Goal: Information Seeking & Learning: Check status

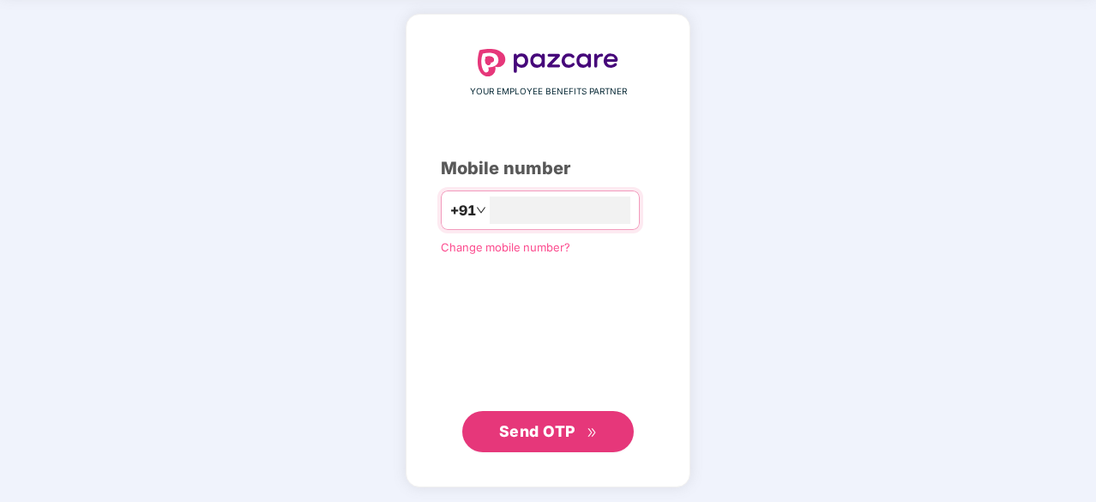
type input "**********"
click at [539, 423] on span "Send OTP" at bounding box center [537, 432] width 76 height 18
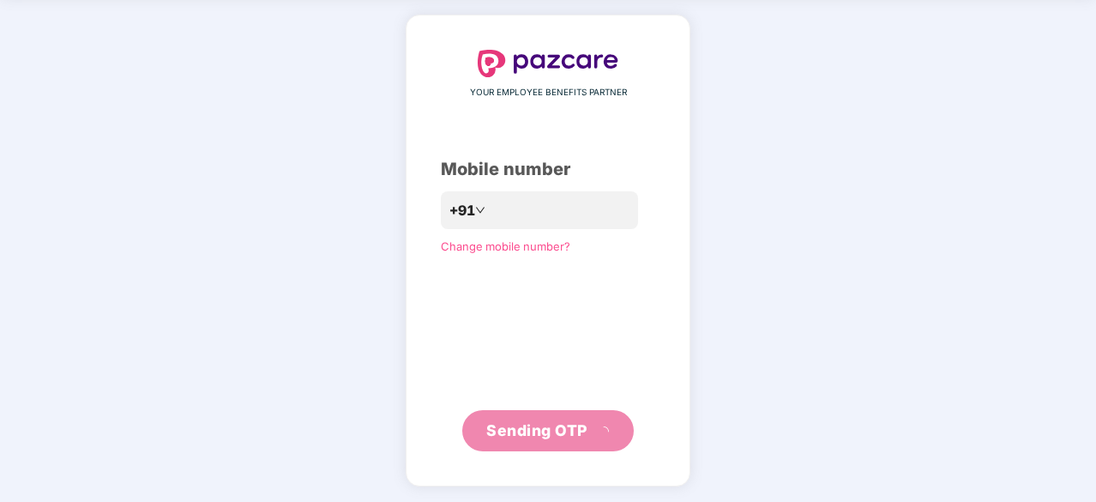
scroll to position [57, 0]
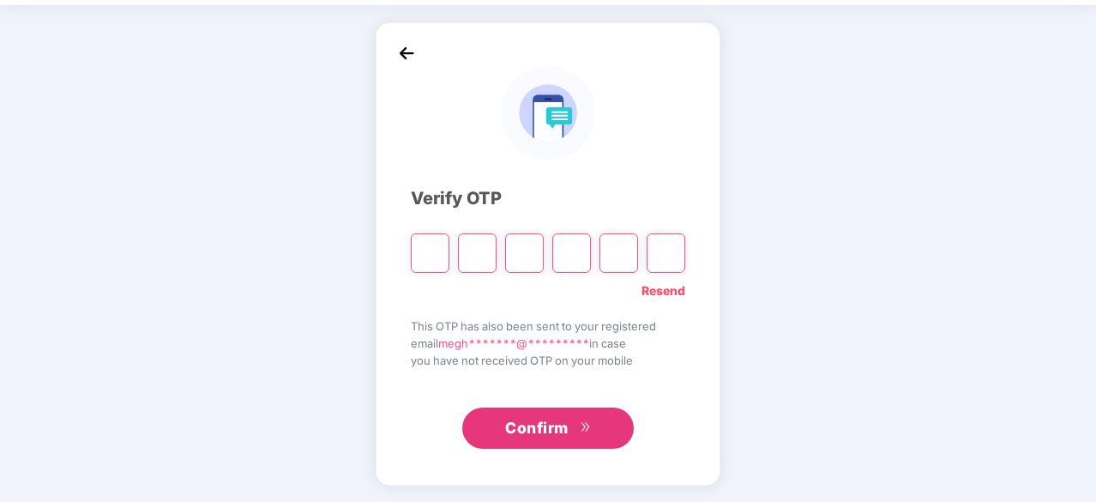
type input "*"
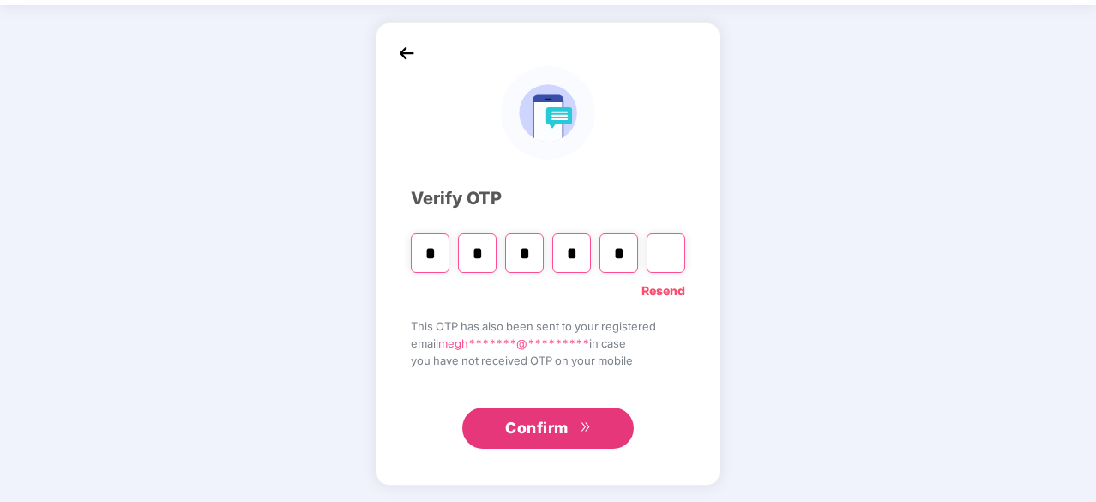
type input "*"
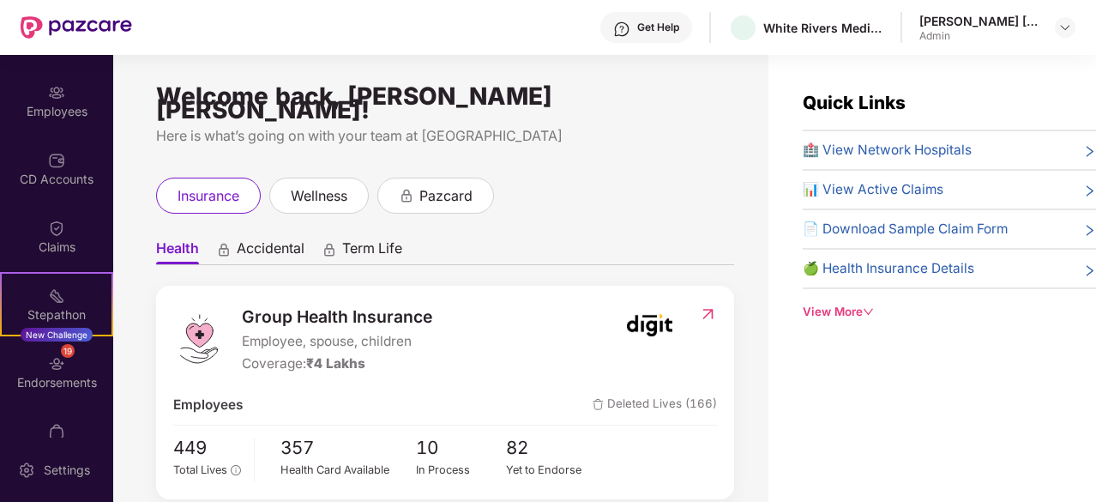
click at [836, 310] on div "View More" at bounding box center [949, 312] width 293 height 18
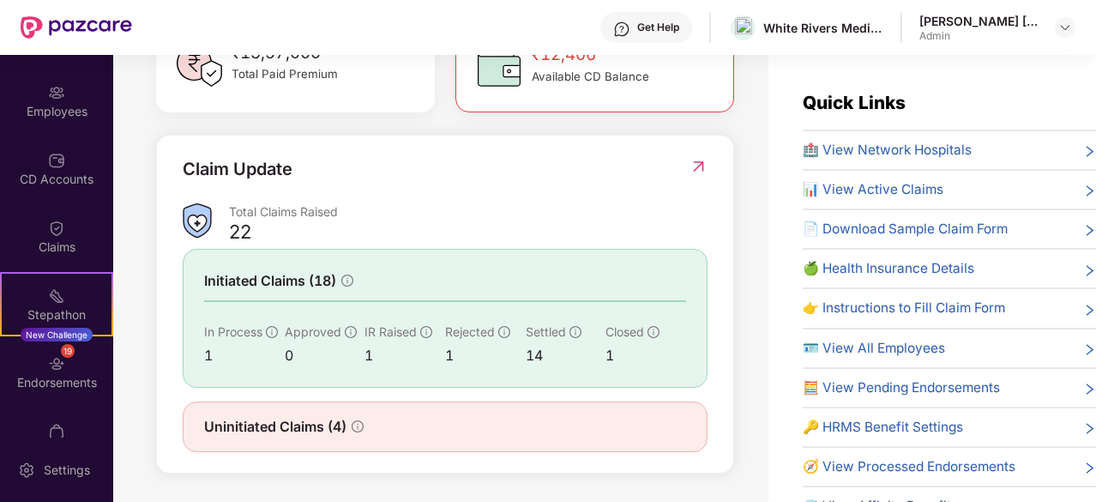
click at [943, 184] on div "📊 View Active Claims" at bounding box center [949, 189] width 293 height 21
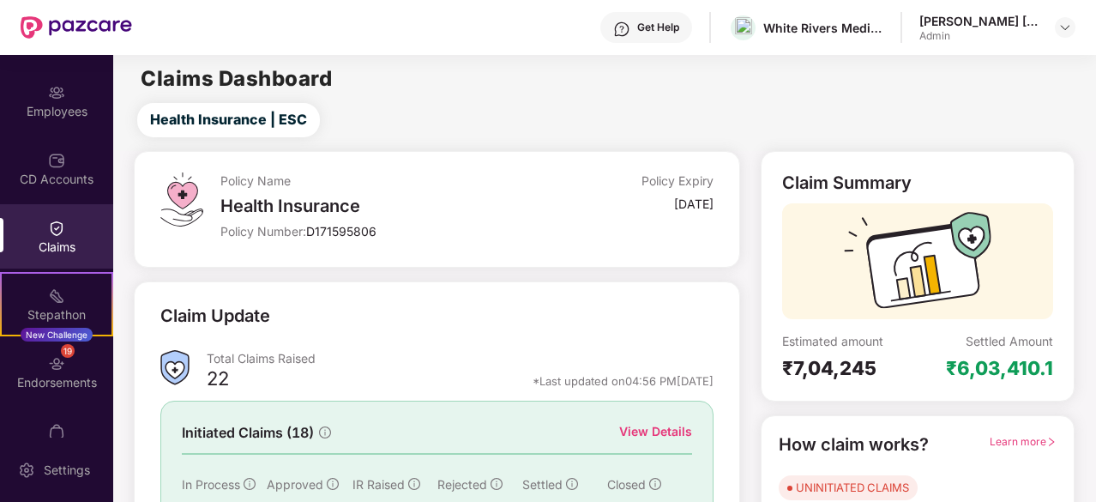
scroll to position [168, 0]
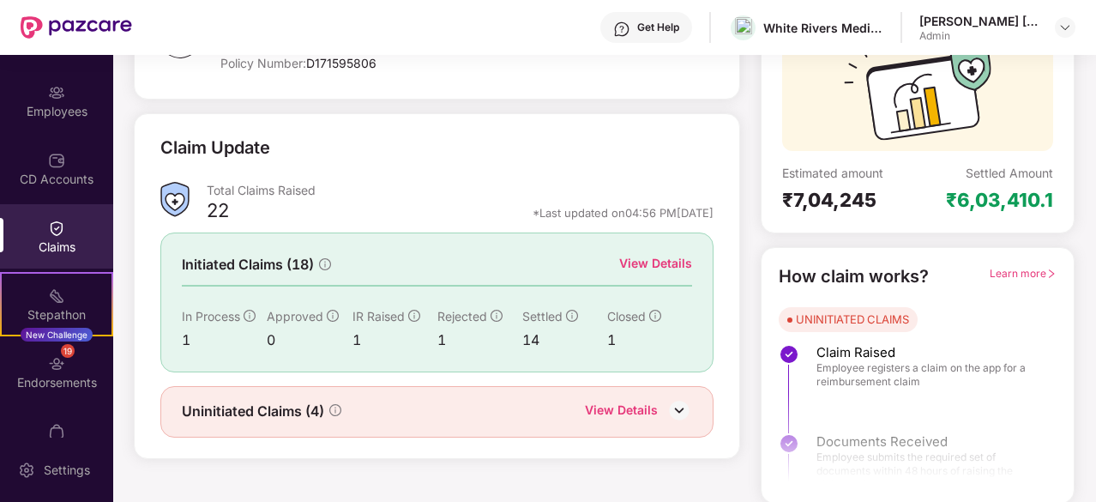
click at [626, 413] on div "View Details" at bounding box center [621, 412] width 73 height 22
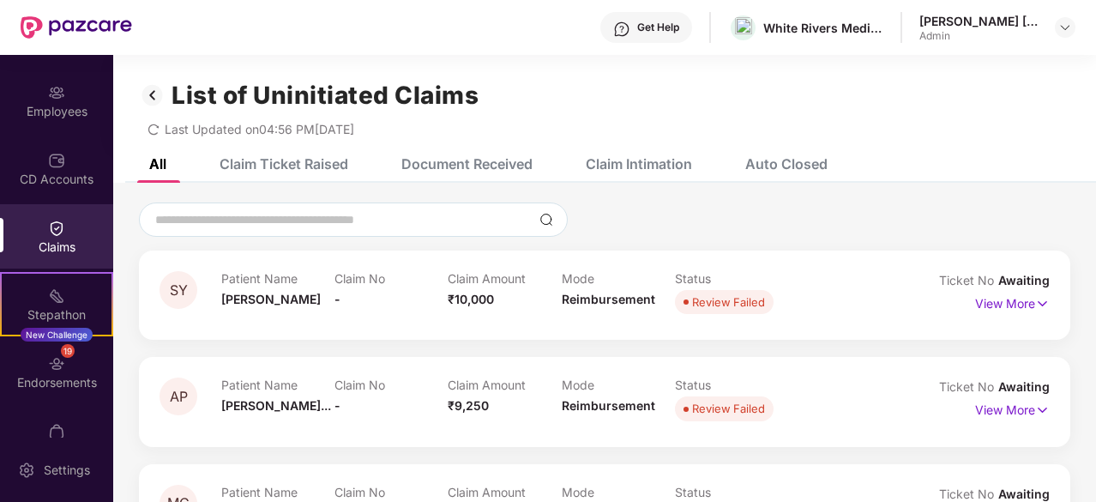
click at [157, 94] on img at bounding box center [152, 95] width 27 height 29
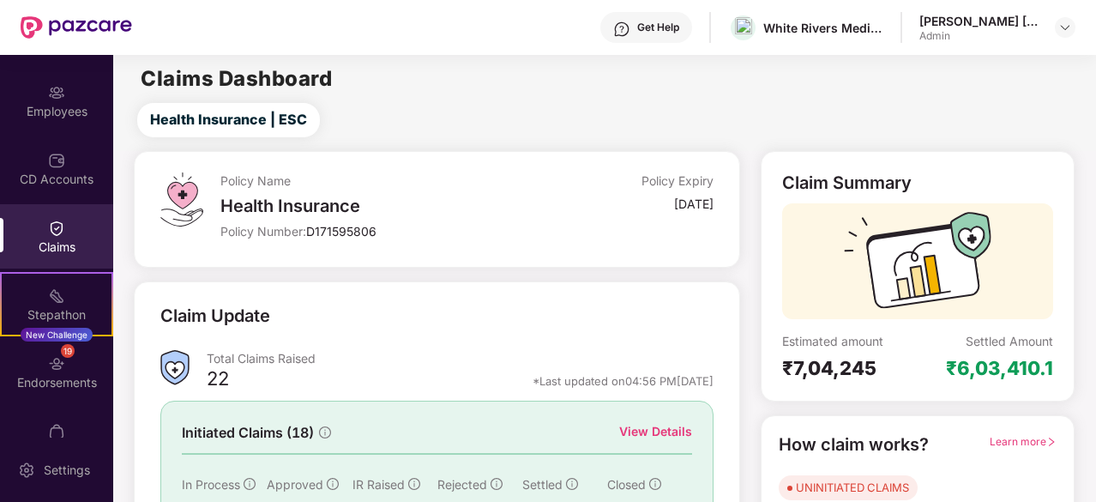
scroll to position [35, 0]
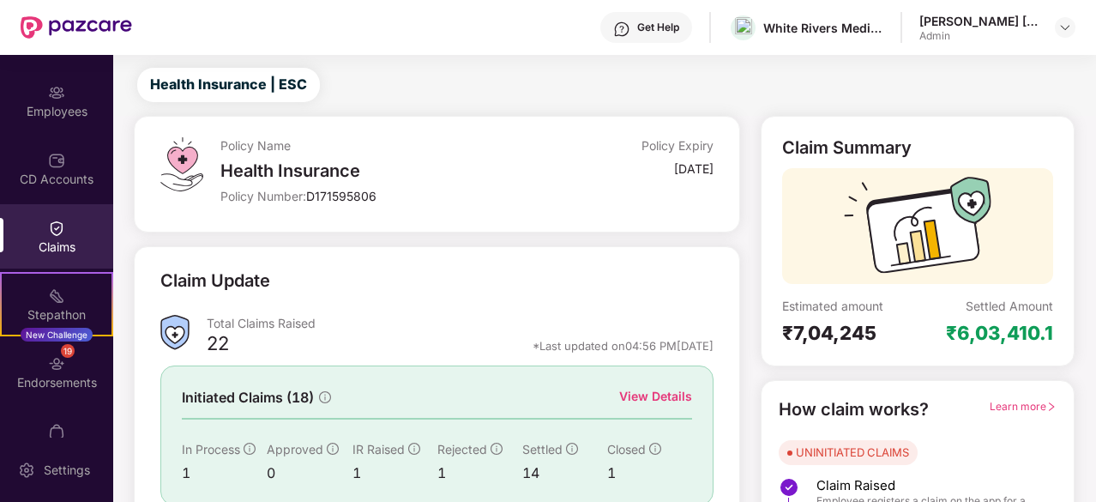
click at [677, 389] on div "View Details" at bounding box center [655, 396] width 73 height 19
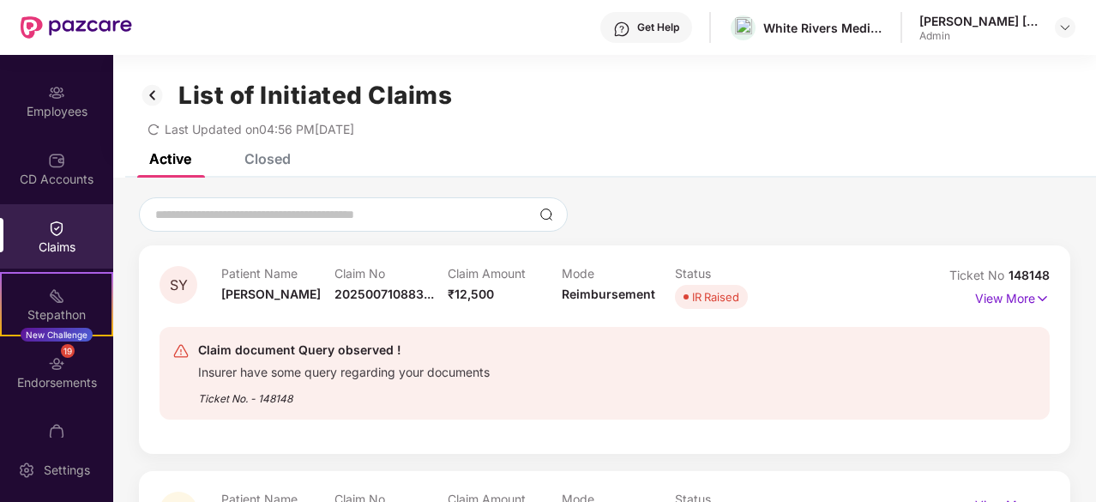
click at [154, 100] on img at bounding box center [152, 95] width 27 height 29
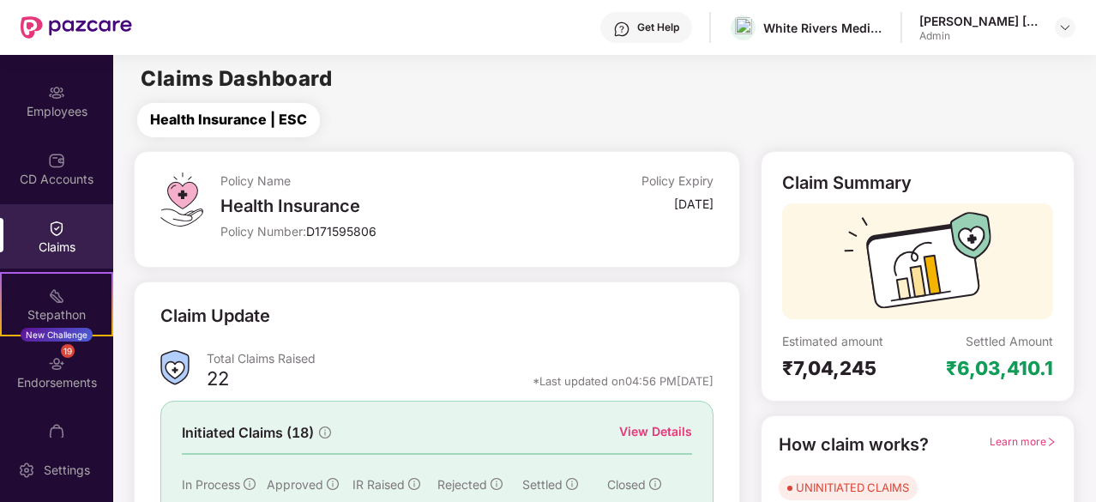
click at [227, 136] on button "Health Insurance | ESC" at bounding box center [228, 120] width 183 height 34
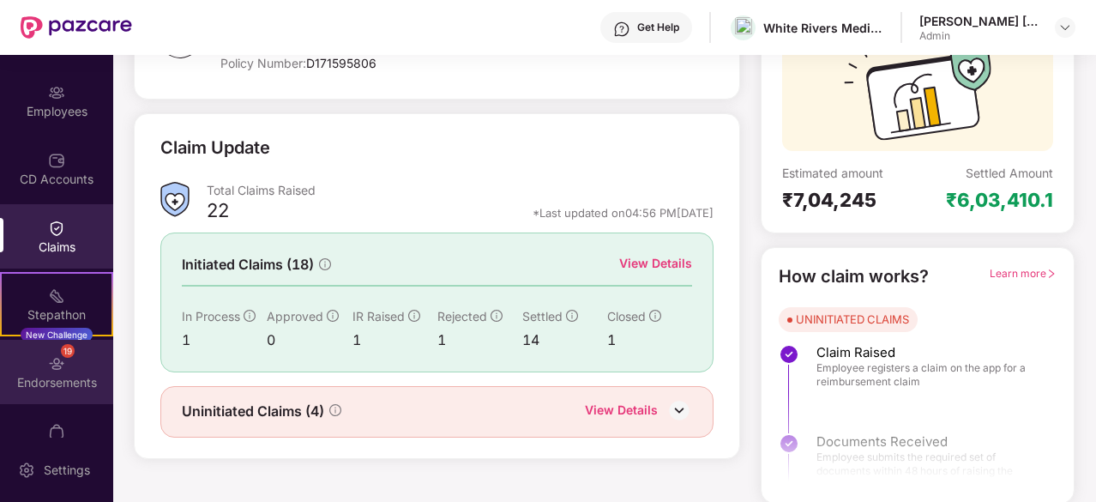
click at [56, 378] on div "Endorsements" at bounding box center [56, 382] width 113 height 17
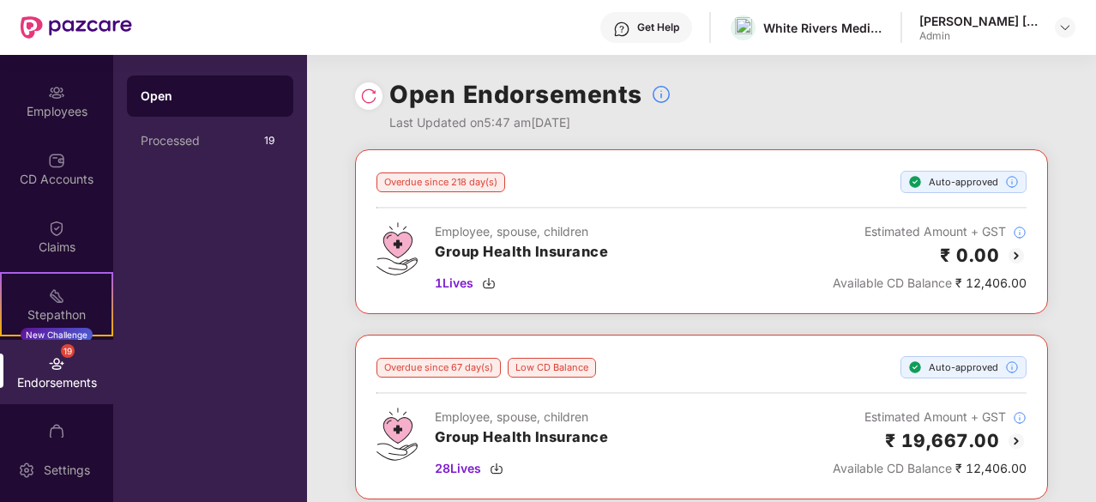
scroll to position [56, 0]
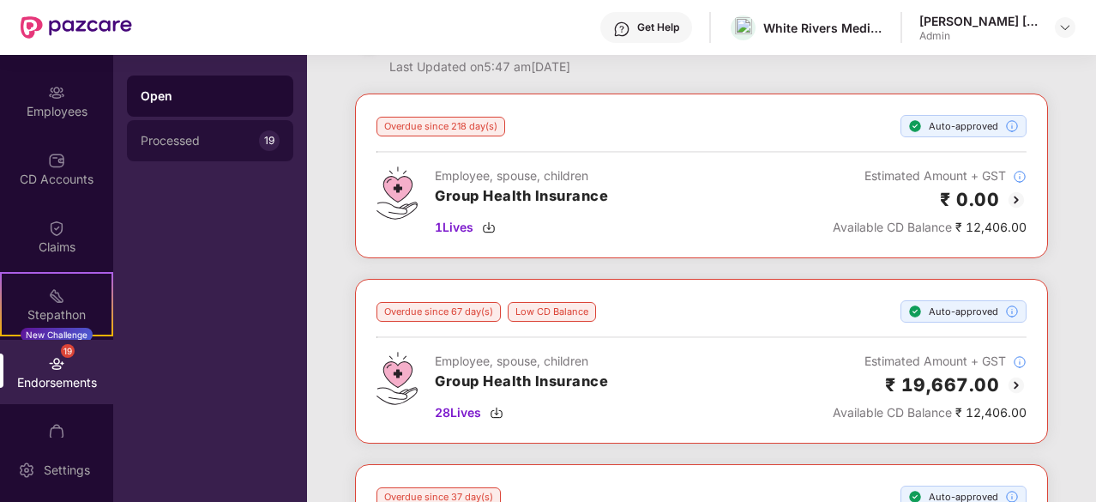
click at [232, 140] on div "Processed" at bounding box center [200, 141] width 118 height 14
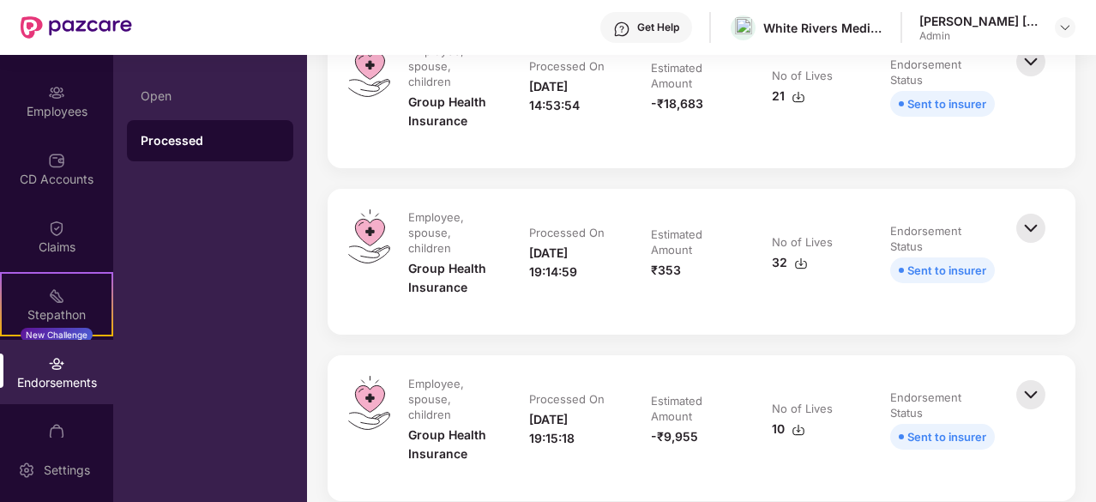
scroll to position [159, 0]
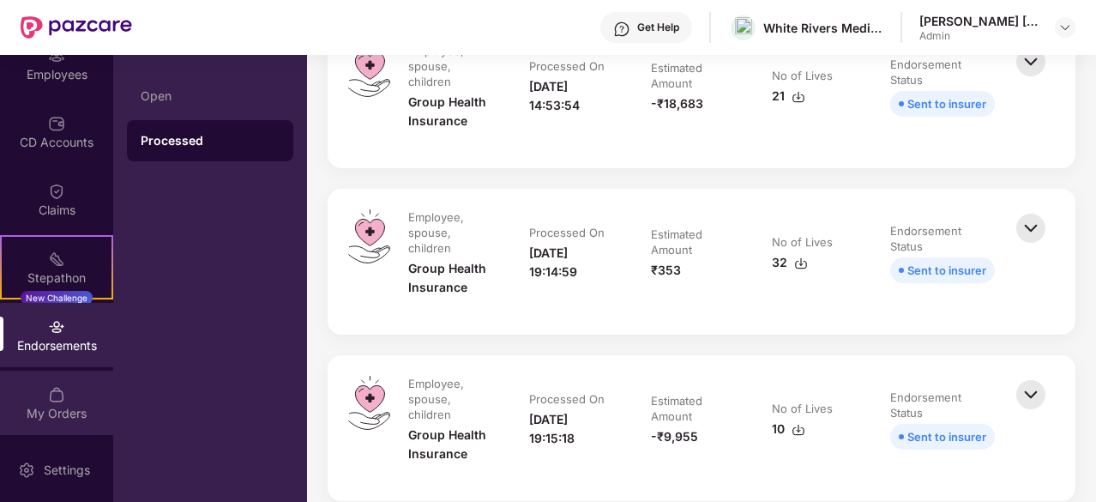
click at [15, 392] on div "My Orders" at bounding box center [56, 403] width 113 height 64
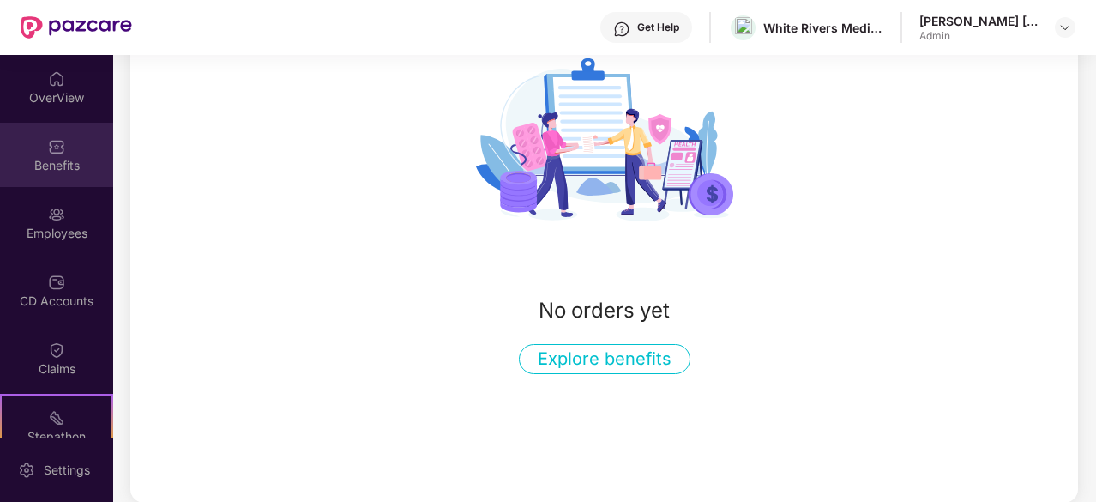
click at [48, 140] on img at bounding box center [56, 146] width 17 height 17
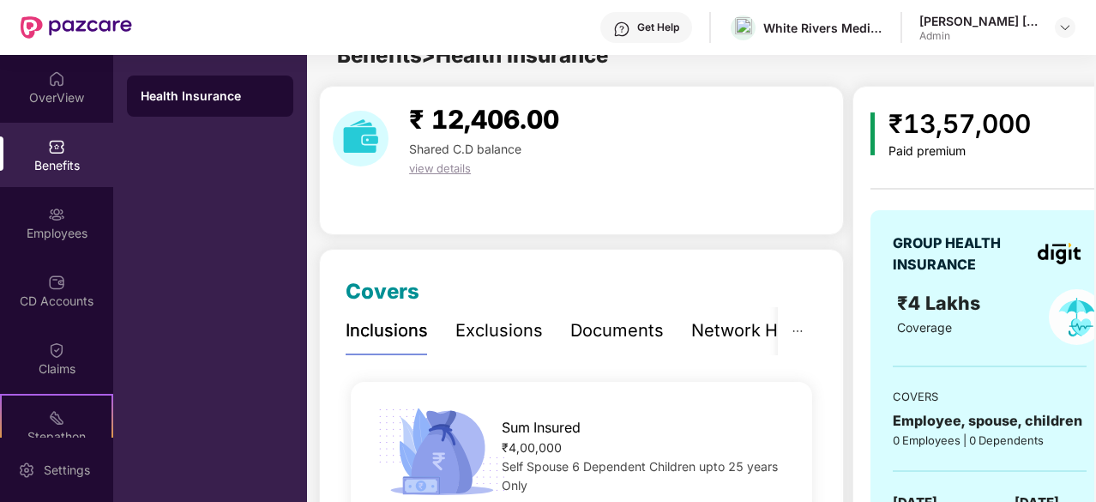
scroll to position [235, 0]
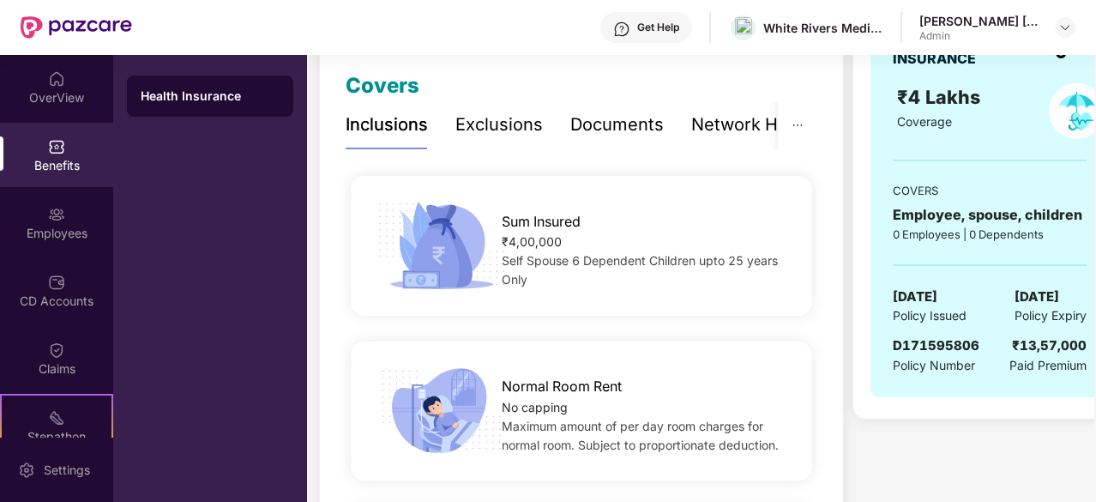
click at [50, 255] on div "OverView Benefits Employees CD Accounts Claims Stepathon New Challenge Endorsem…" at bounding box center [56, 246] width 113 height 383
click at [47, 241] on div "Employees" at bounding box center [56, 222] width 113 height 64
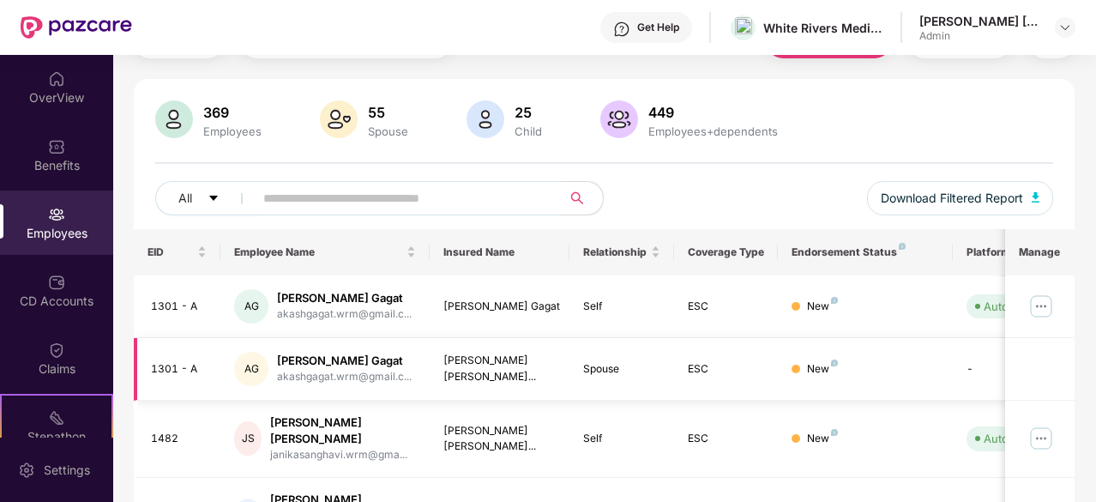
scroll to position [89, 0]
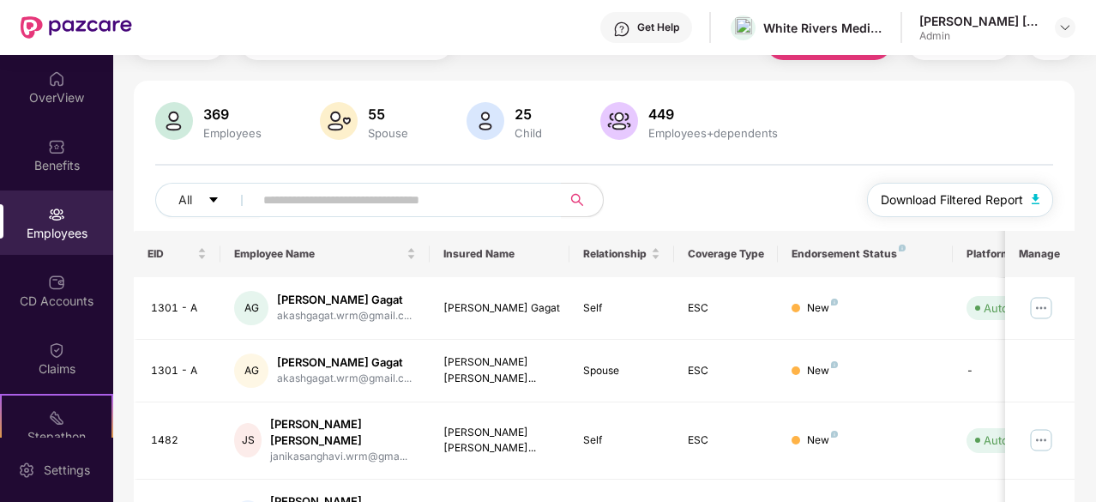
click at [945, 207] on span "Download Filtered Report" at bounding box center [952, 199] width 142 height 19
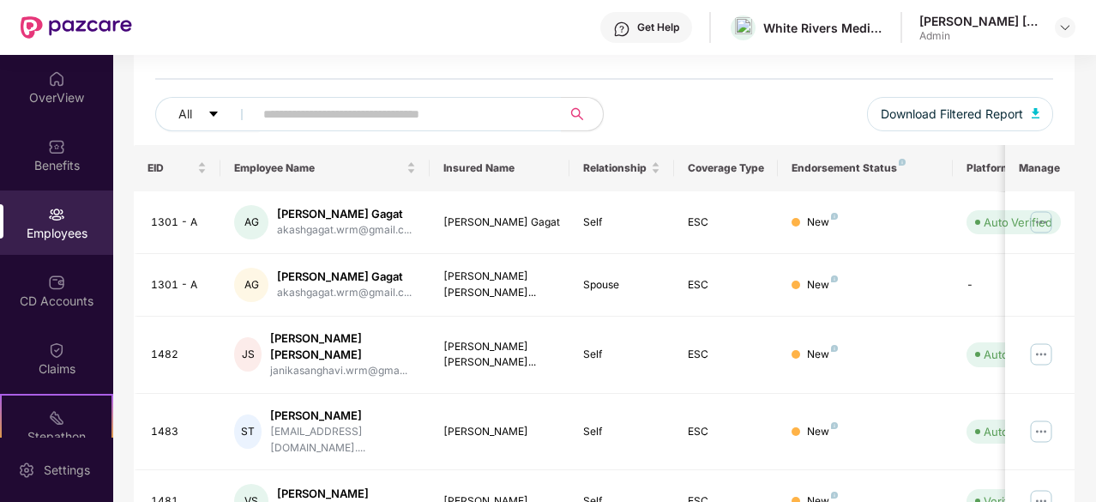
scroll to position [0, 0]
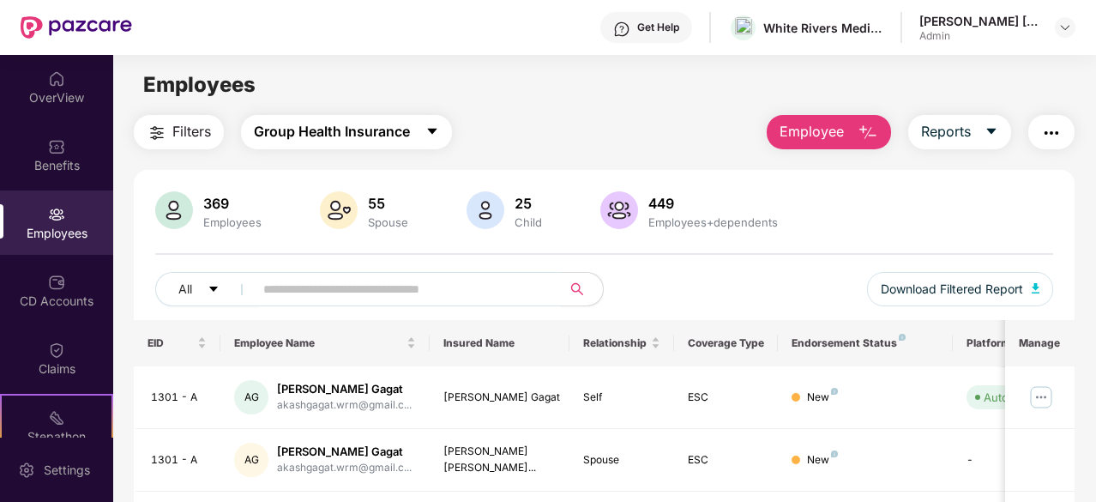
click at [306, 119] on button "Group Health Insurance" at bounding box center [346, 132] width 211 height 34
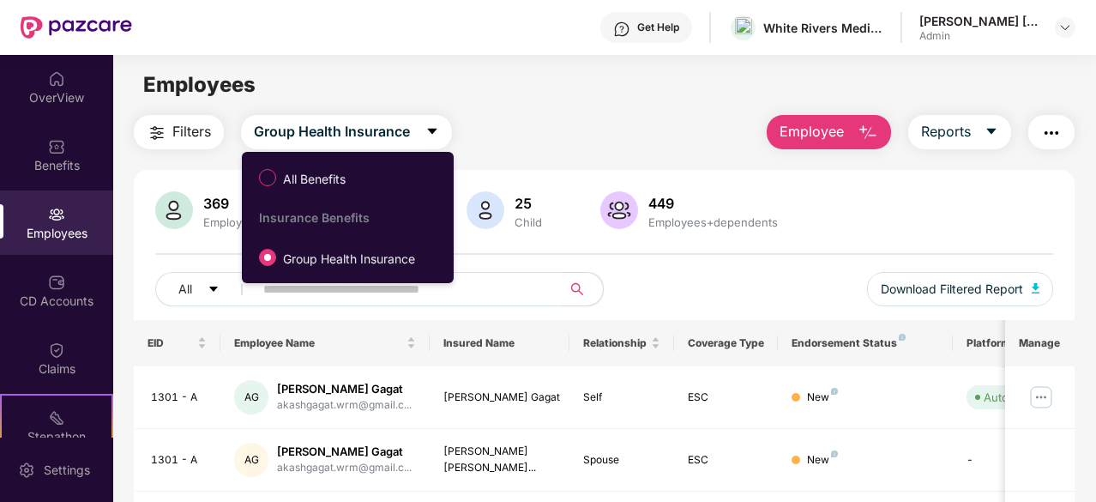
click at [583, 106] on main "Employees Filters Group Health Insurance Employee Reports 369 Employees 55 Spou…" at bounding box center [604, 306] width 982 height 502
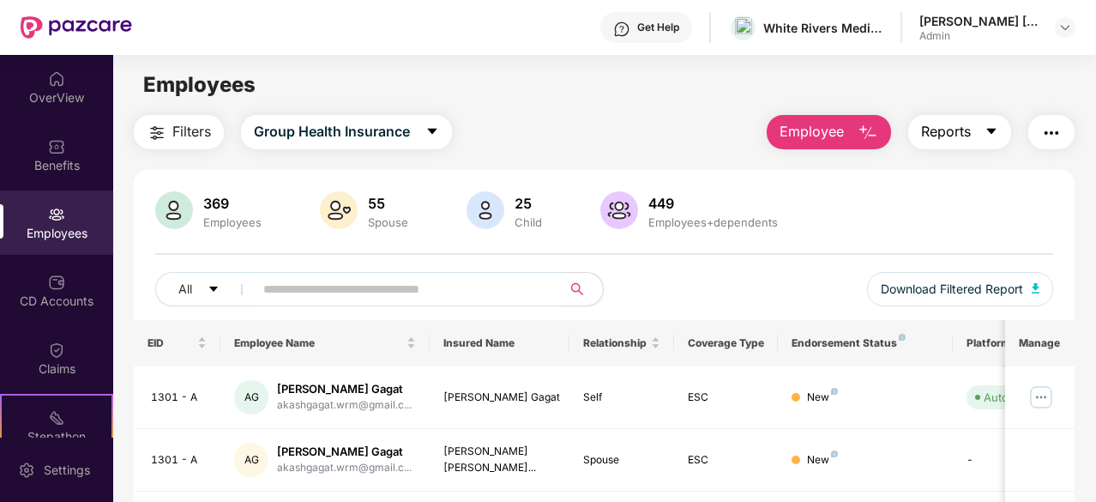
click at [951, 132] on span "Reports" at bounding box center [946, 131] width 50 height 21
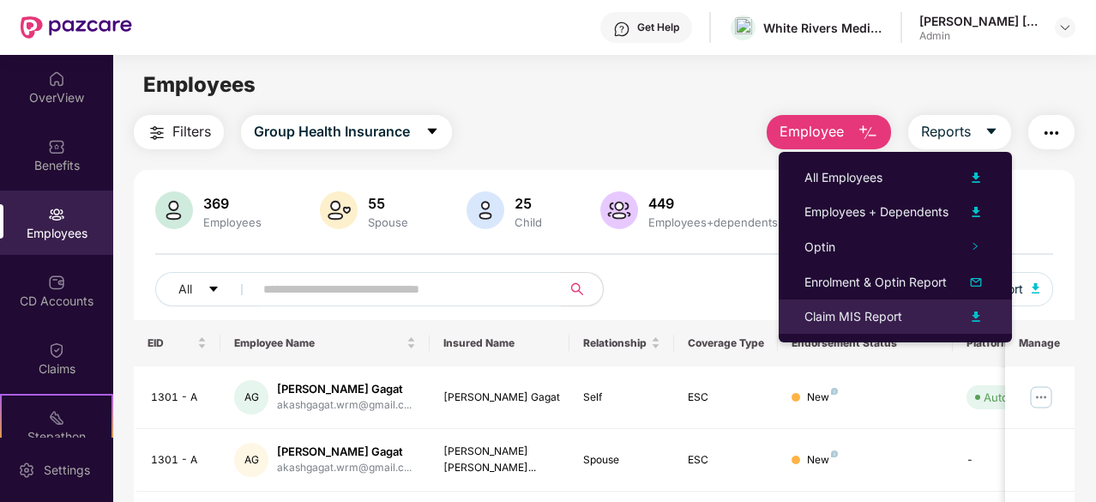
click at [841, 323] on div "Claim MIS Report" at bounding box center [854, 316] width 98 height 19
